Goal: Task Accomplishment & Management: Use online tool/utility

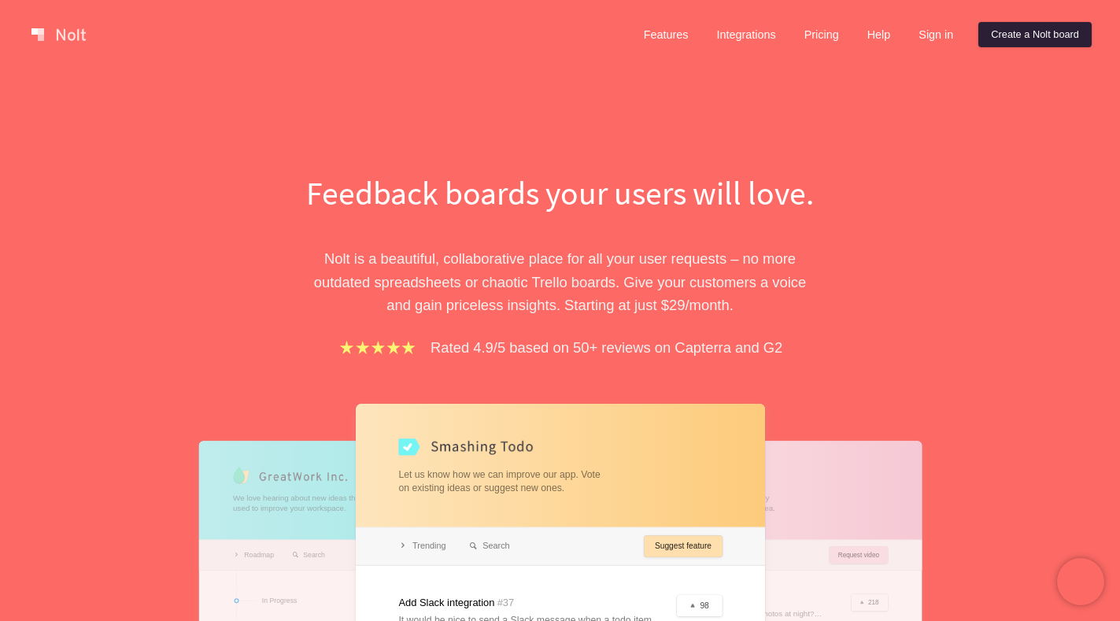
click at [1020, 28] on link "Create a Nolt board" at bounding box center [1034, 34] width 113 height 25
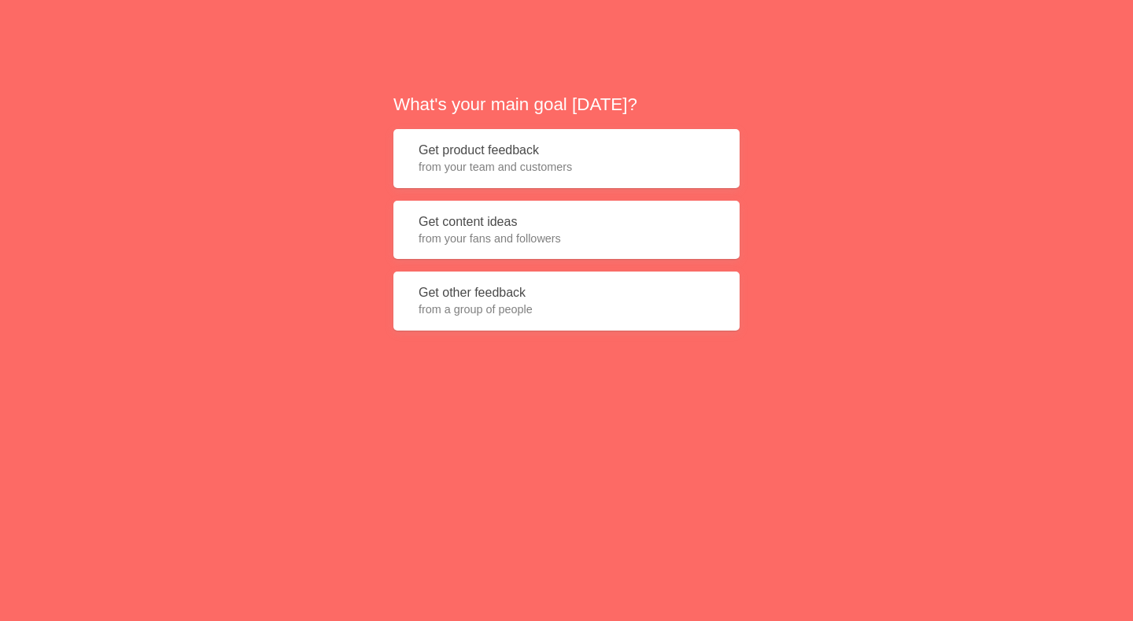
click at [498, 150] on button "Get product feedback from your team and customers" at bounding box center [566, 158] width 346 height 59
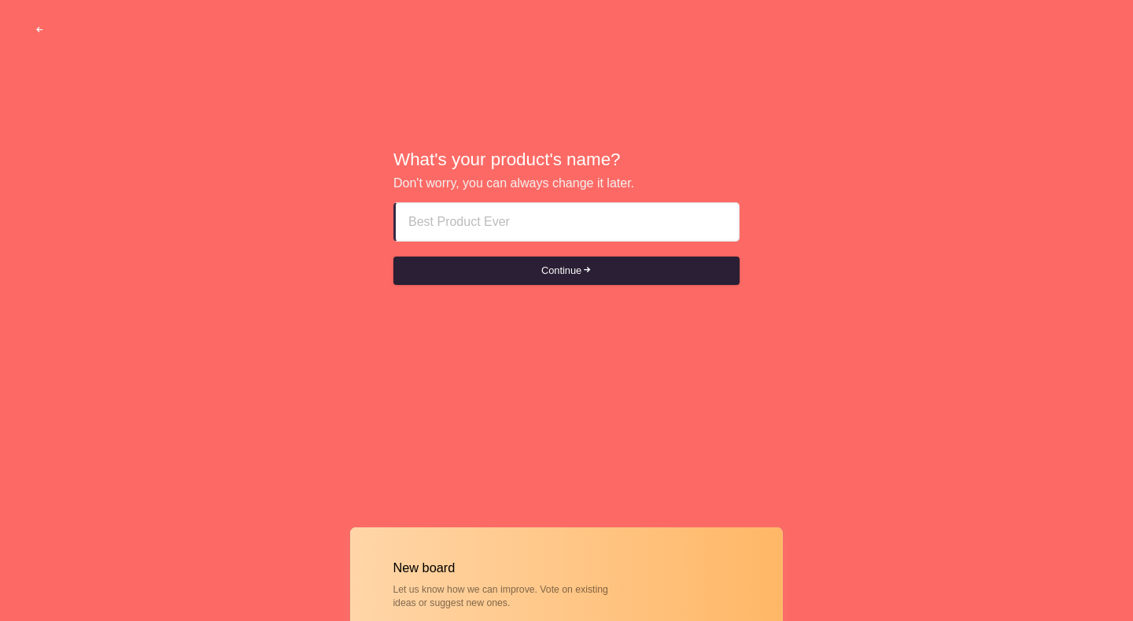
paste input "abu dhabi call girls DDDDDialOS63SSO163"
type input "abu dhabi call girls DDDDDialOS63SSO163"
click at [538, 280] on button "Continue" at bounding box center [566, 271] width 346 height 28
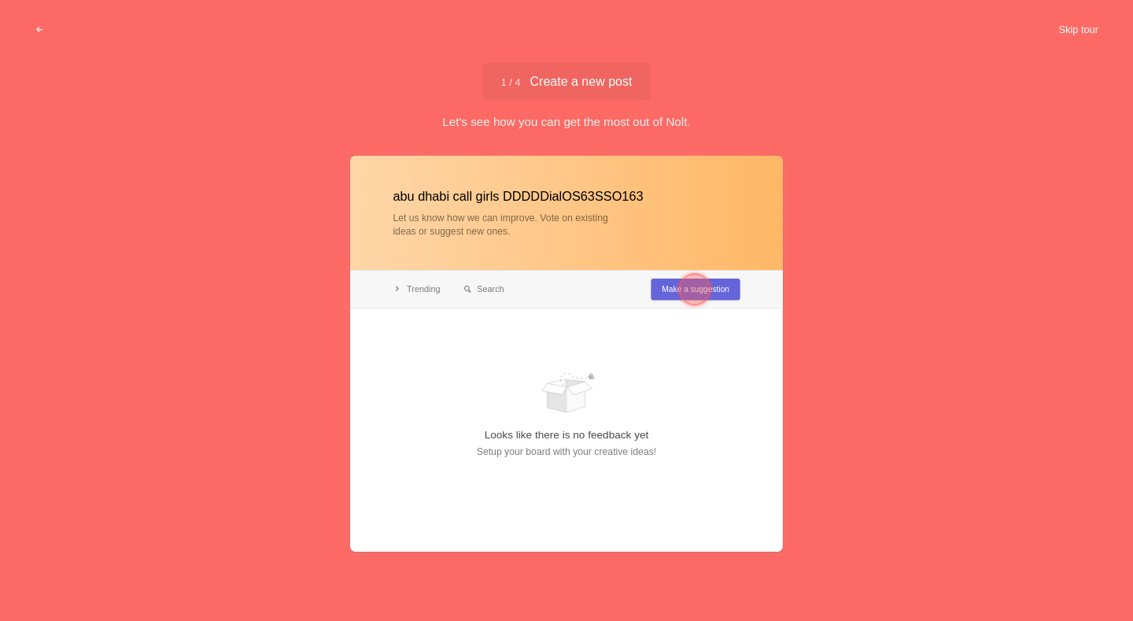
click at [1071, 16] on button "Skip tour" at bounding box center [1079, 30] width 78 height 28
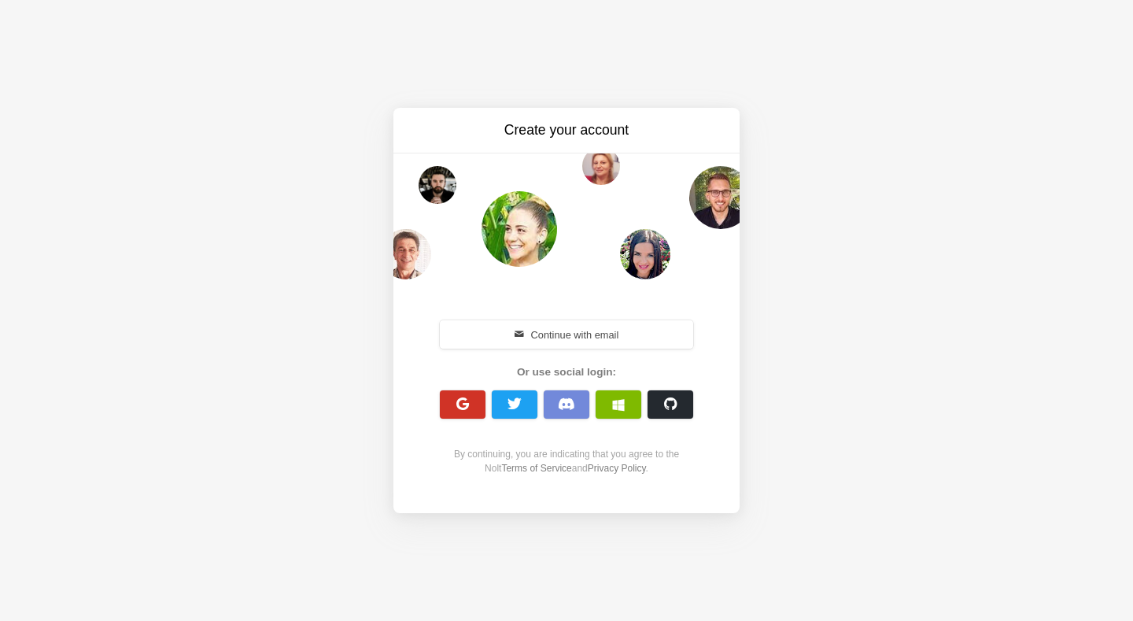
click at [465, 403] on span "button" at bounding box center [463, 404] width 15 height 15
